Goal: Task Accomplishment & Management: Complete application form

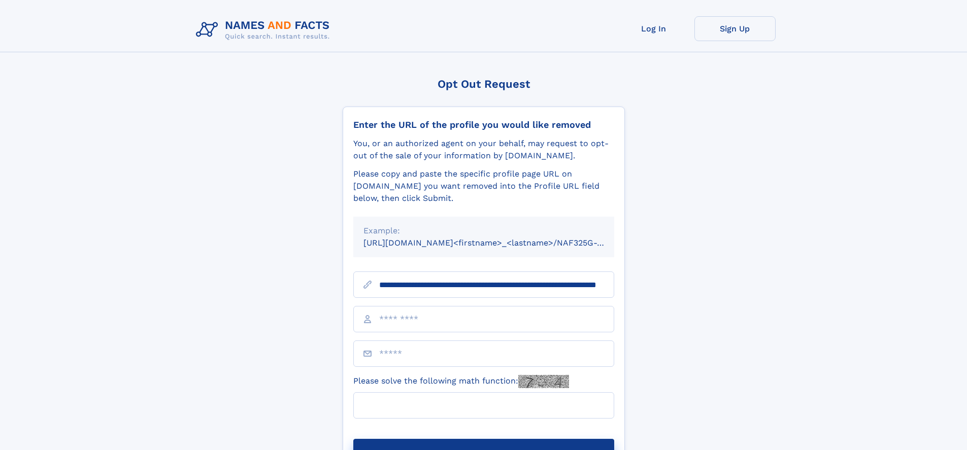
scroll to position [0, 100]
type input "**********"
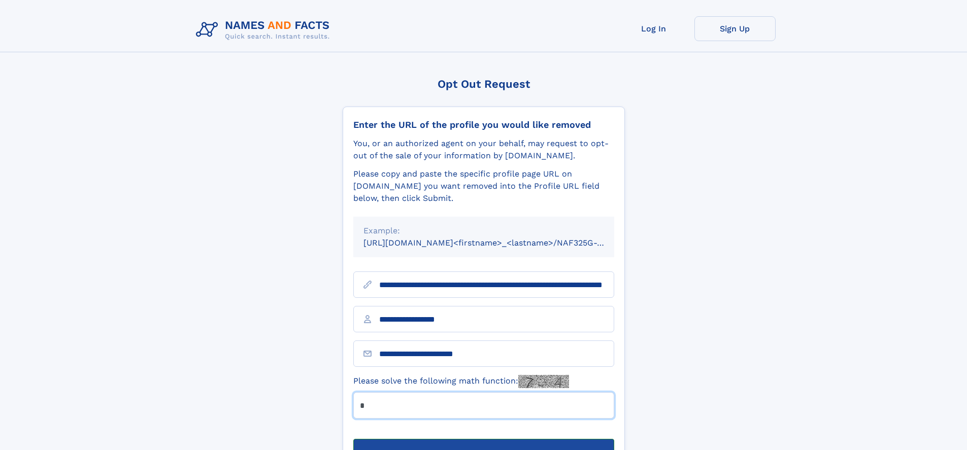
type input "*"
click at [483, 439] on button "Submit Opt Out Request" at bounding box center [483, 455] width 261 height 32
